Goal: Task Accomplishment & Management: Use online tool/utility

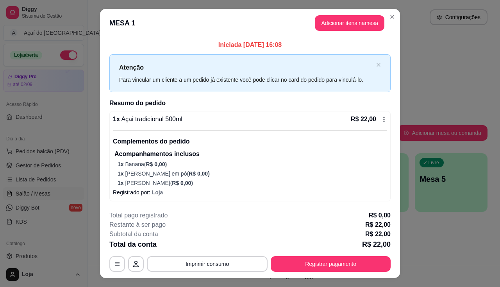
scroll to position [16, 0]
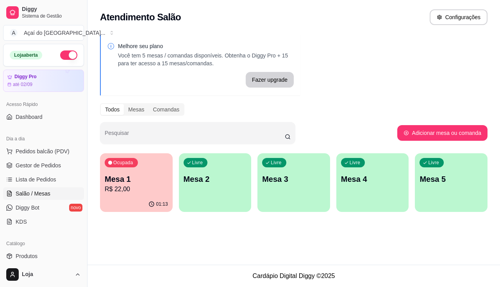
click at [218, 174] on p "Mesa 2" at bounding box center [215, 179] width 63 height 11
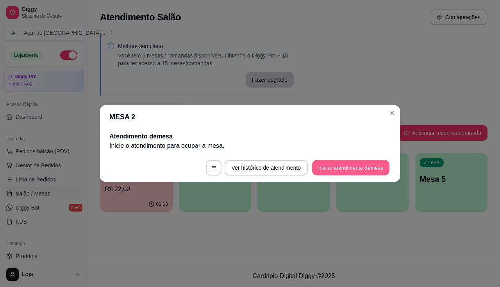
click at [348, 168] on button "Iniciar atendimento de mesa" at bounding box center [350, 167] width 77 height 15
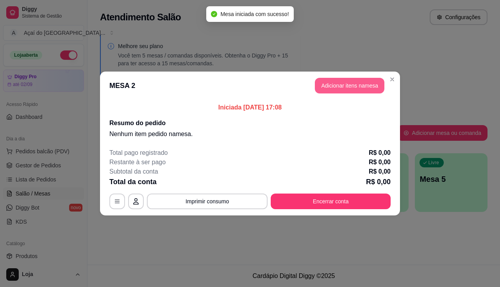
click at [340, 91] on button "Adicionar itens na mesa" at bounding box center [350, 86] width 70 height 16
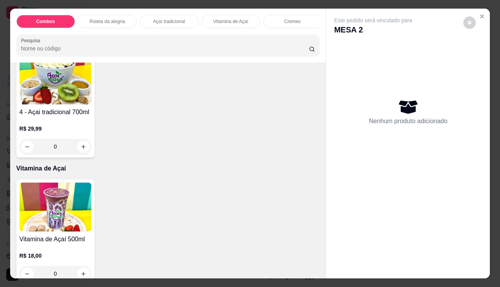
scroll to position [508, 0]
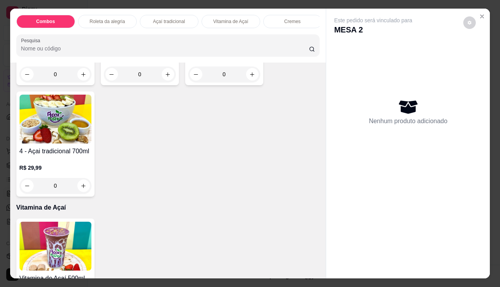
click at [81, 188] on div "0" at bounding box center [56, 186] width 72 height 16
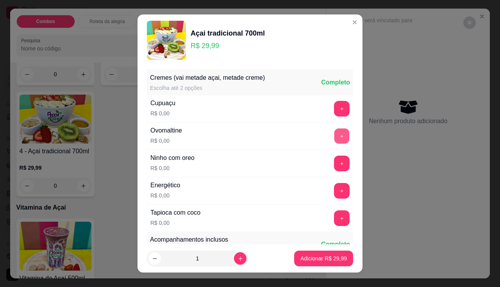
click at [334, 140] on button "+" at bounding box center [341, 135] width 15 height 15
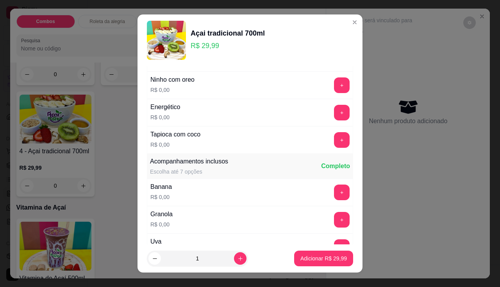
scroll to position [117, 0]
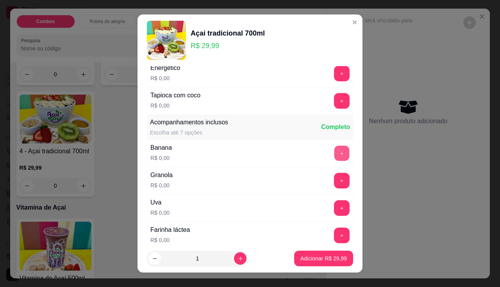
click at [334, 155] on button "+" at bounding box center [341, 152] width 15 height 15
click at [334, 182] on button "+" at bounding box center [342, 181] width 16 height 16
click at [334, 213] on button "+" at bounding box center [341, 207] width 15 height 15
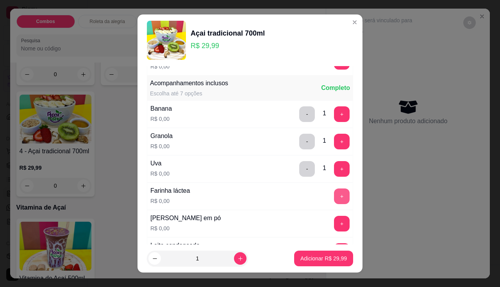
scroll to position [195, 0]
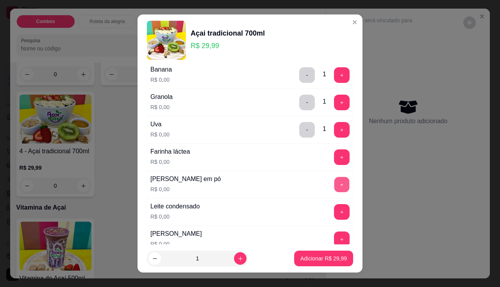
click at [334, 185] on button "+" at bounding box center [341, 184] width 15 height 15
click at [334, 213] on button "+" at bounding box center [342, 212] width 16 height 16
click at [334, 164] on button "+" at bounding box center [341, 156] width 15 height 15
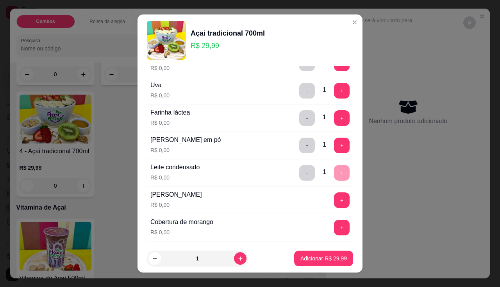
scroll to position [117, 0]
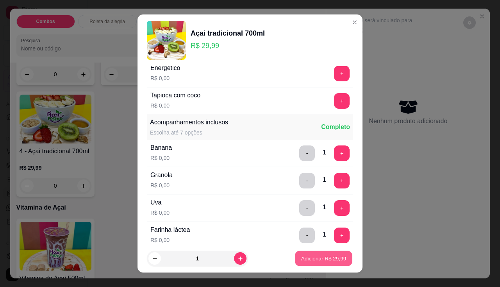
click at [334, 258] on p "Adicionar R$ 29,99" at bounding box center [323, 258] width 45 height 7
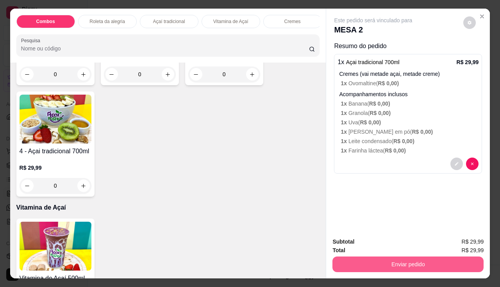
click at [374, 261] on button "Enviar pedido" at bounding box center [408, 264] width 151 height 16
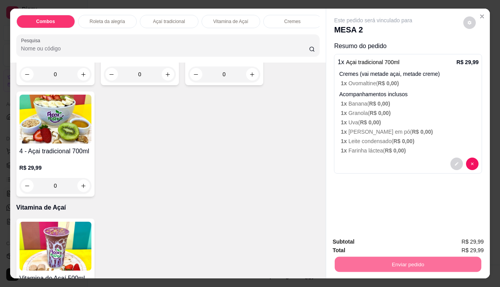
click at [363, 238] on button "Não registrar e enviar pedido" at bounding box center [382, 242] width 81 height 15
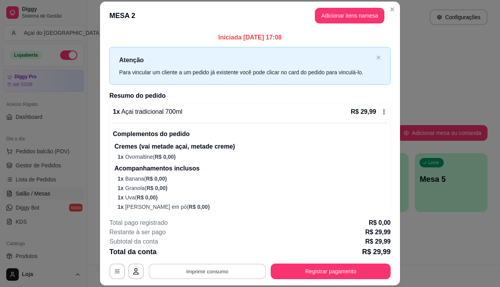
click at [181, 270] on button "Imprimir consumo" at bounding box center [207, 271] width 117 height 15
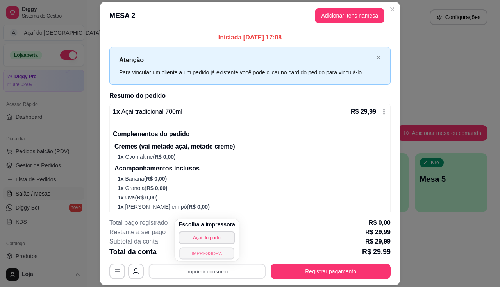
click at [191, 253] on button "IMPRESSORA" at bounding box center [206, 253] width 55 height 12
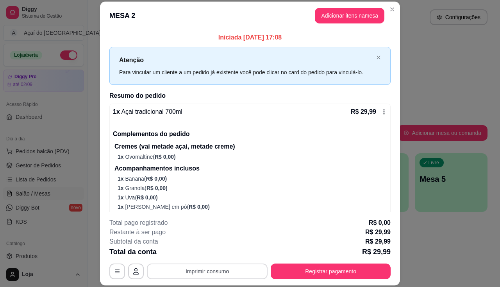
click at [199, 267] on button "Imprimir consumo" at bounding box center [207, 271] width 121 height 16
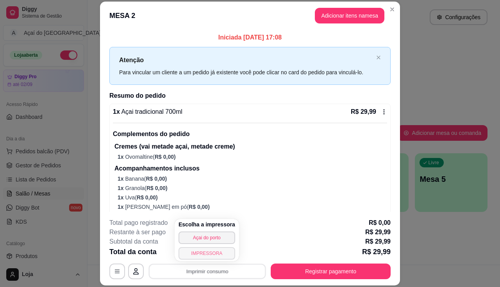
click at [216, 254] on button "IMPRESSORA" at bounding box center [207, 253] width 57 height 13
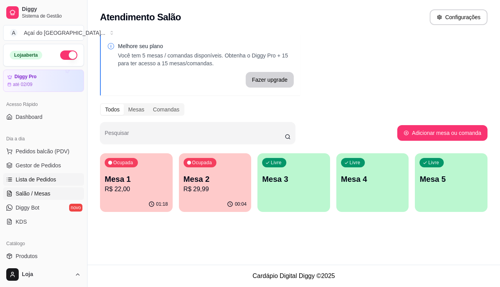
click at [58, 181] on link "Lista de Pedidos" at bounding box center [43, 179] width 81 height 13
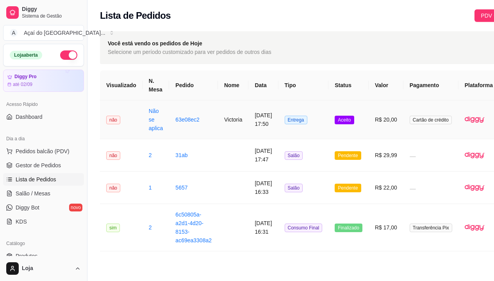
click at [212, 123] on td "63e08ec2" at bounding box center [193, 119] width 49 height 39
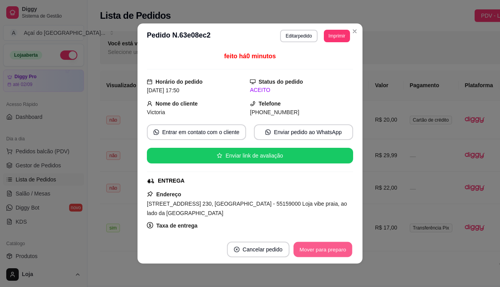
click at [302, 249] on button "Mover para preparo" at bounding box center [322, 249] width 59 height 15
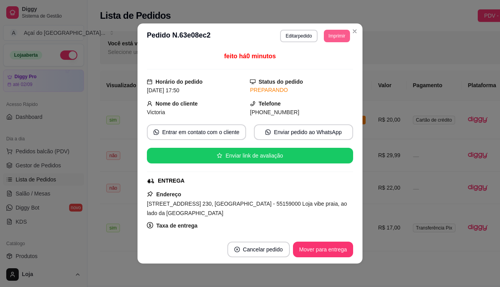
click at [326, 32] on button "Imprimir" at bounding box center [337, 36] width 26 height 13
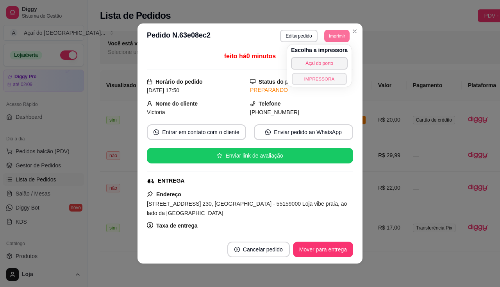
click at [325, 74] on button "IMPRESSORA" at bounding box center [319, 79] width 55 height 12
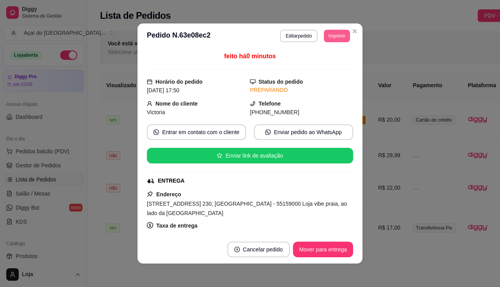
click at [336, 33] on button "Imprimir" at bounding box center [337, 36] width 26 height 13
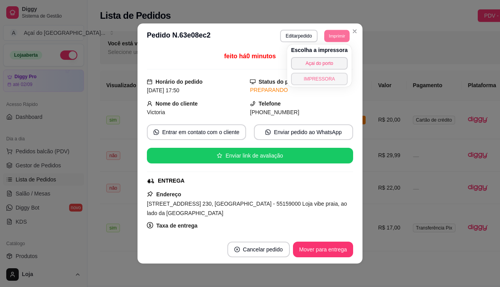
click at [331, 79] on button "IMPRESSORA" at bounding box center [319, 79] width 57 height 13
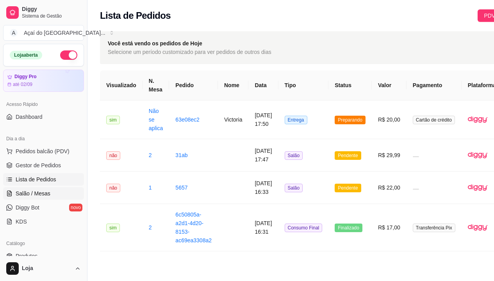
click at [34, 193] on span "Salão / Mesas" at bounding box center [33, 194] width 35 height 8
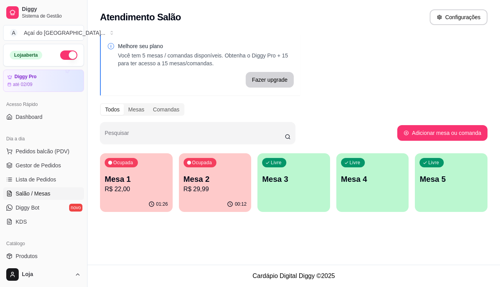
click at [294, 174] on p "Mesa 3" at bounding box center [293, 179] width 63 height 11
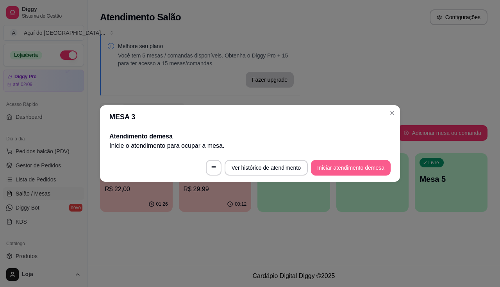
click at [355, 169] on button "Iniciar atendimento de mesa" at bounding box center [351, 168] width 80 height 16
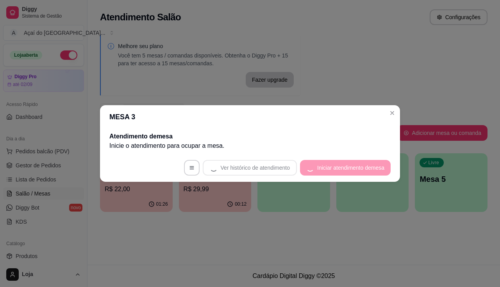
click at [355, 169] on footer "Ver histórico de atendimento Iniciar atendimento de mesa" at bounding box center [250, 168] width 300 height 28
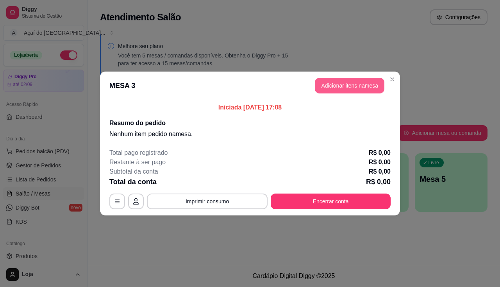
click at [361, 91] on button "Adicionar itens na mesa" at bounding box center [350, 86] width 70 height 16
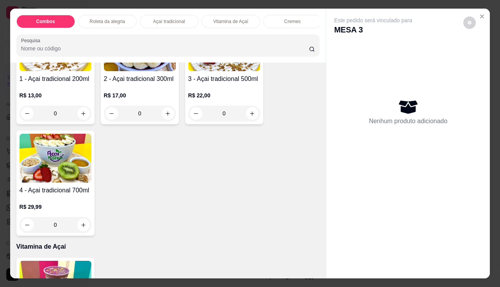
scroll to position [391, 0]
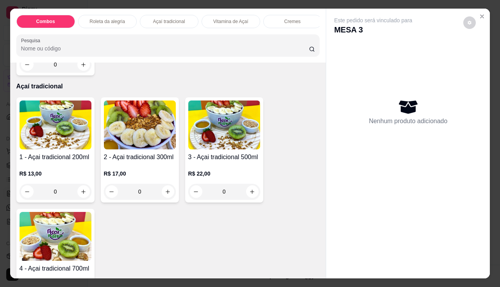
click at [42, 149] on img at bounding box center [56, 124] width 72 height 49
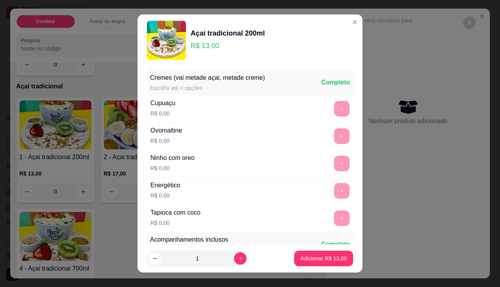
scroll to position [156, 0]
